Goal: Navigation & Orientation: Find specific page/section

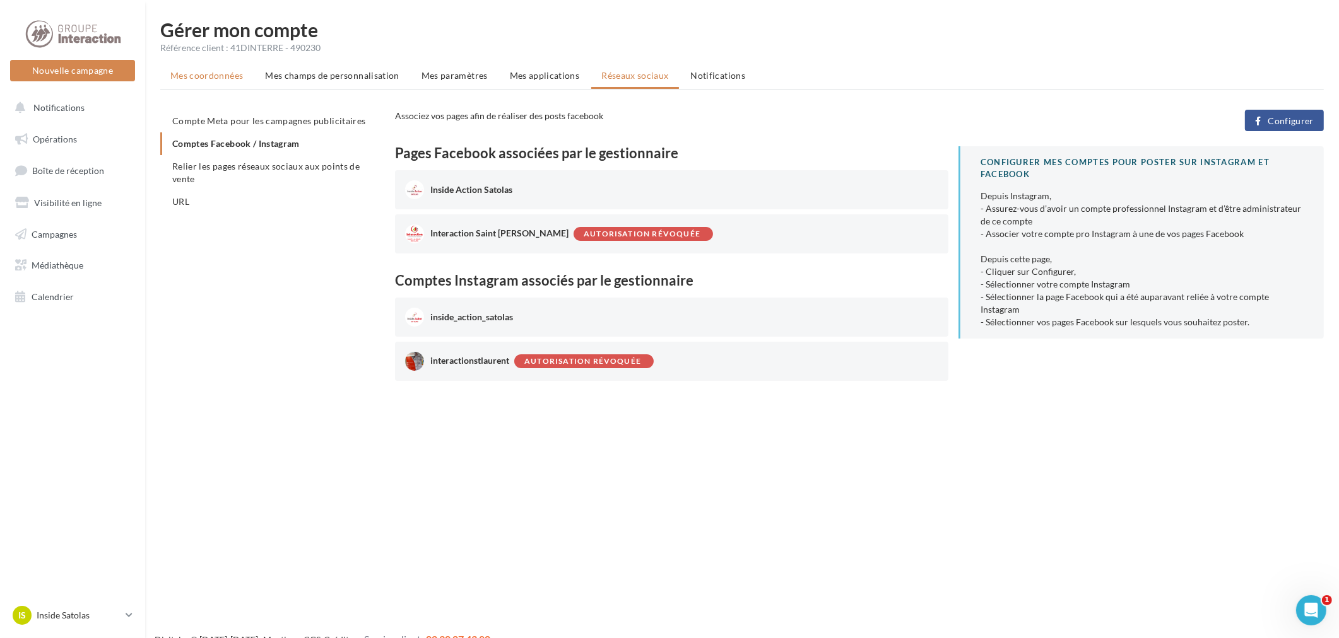
click at [204, 73] on span "Mes coordonnées" at bounding box center [206, 75] width 73 height 11
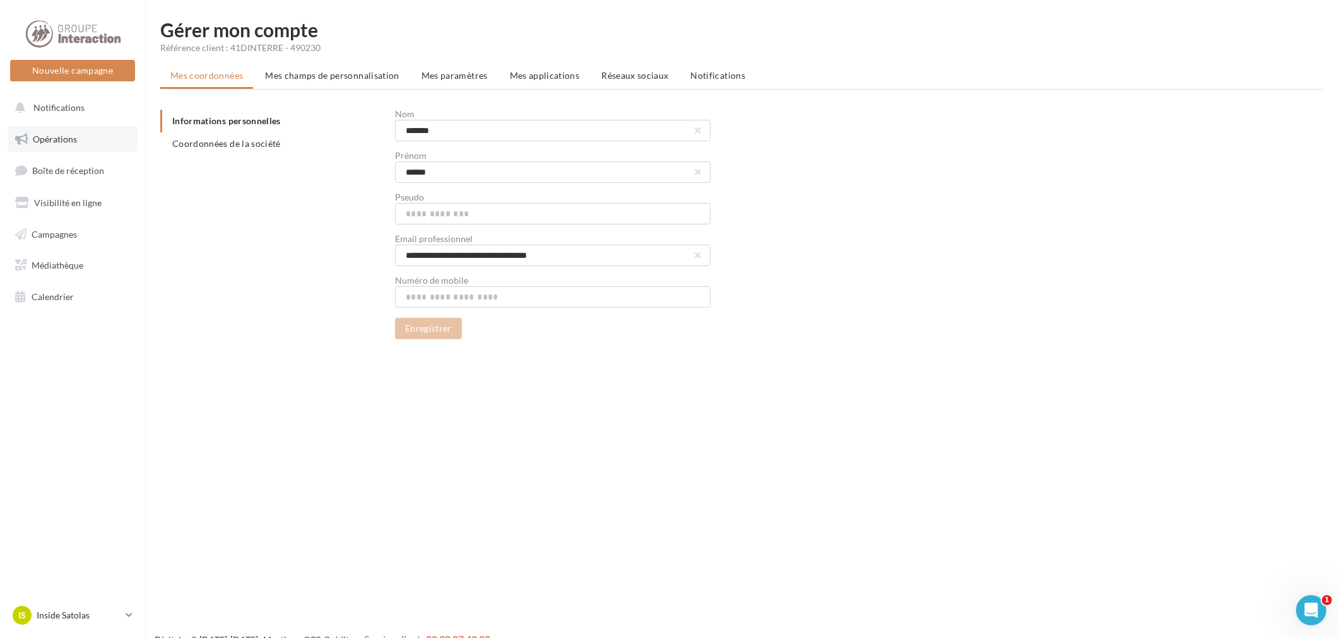
click at [92, 145] on link "Opérations" at bounding box center [73, 139] width 130 height 26
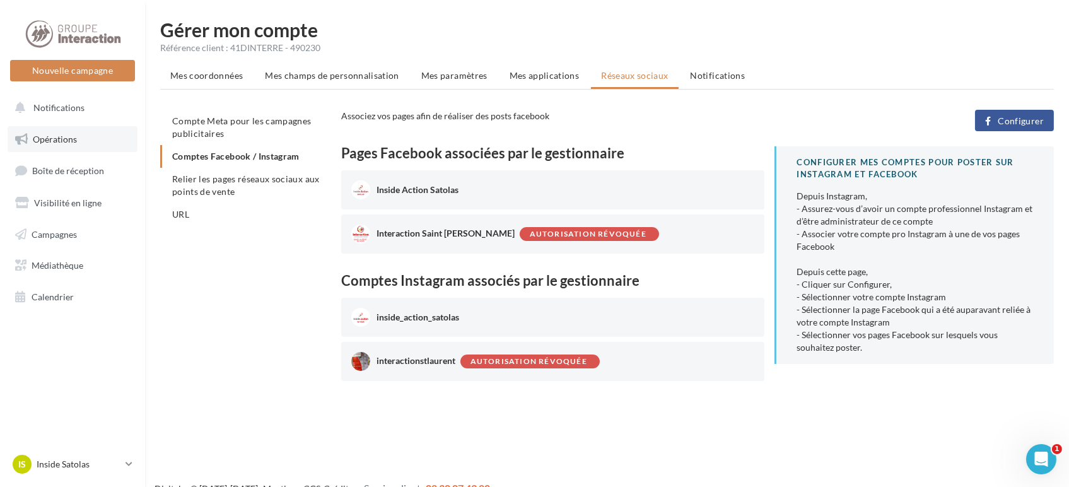
click at [73, 141] on span "Opérations" at bounding box center [55, 139] width 44 height 11
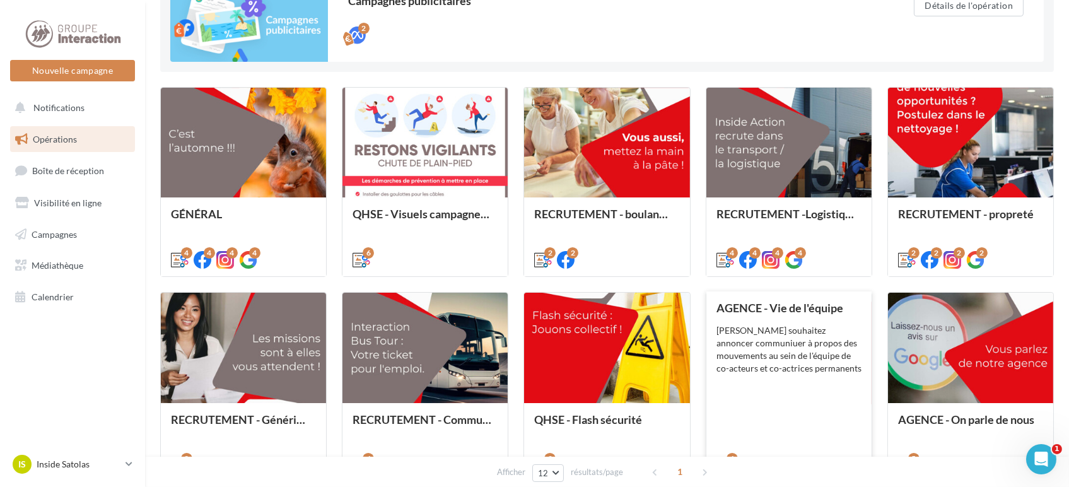
scroll to position [172, 0]
